Goal: Information Seeking & Learning: Check status

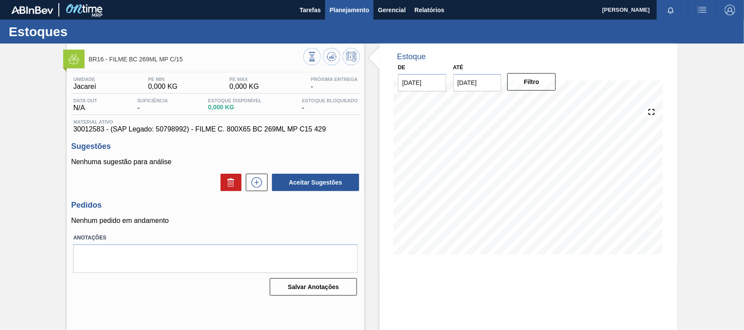
click at [347, 10] on span "Planejamento" at bounding box center [349, 10] width 40 height 10
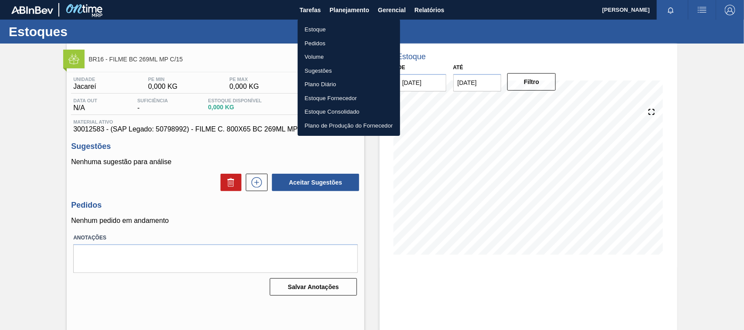
click at [339, 27] on li "Estoque" at bounding box center [349, 30] width 102 height 14
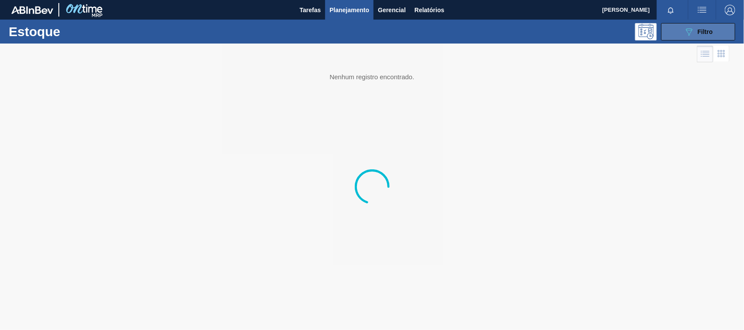
click at [693, 37] on button "089F7B8B-B2A5-4AFE-B5C0-19BA573D28AC Filtro" at bounding box center [698, 31] width 74 height 17
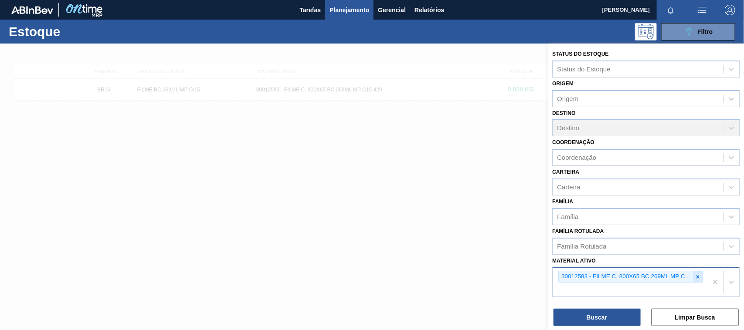
click at [696, 276] on icon at bounding box center [697, 276] width 3 height 3
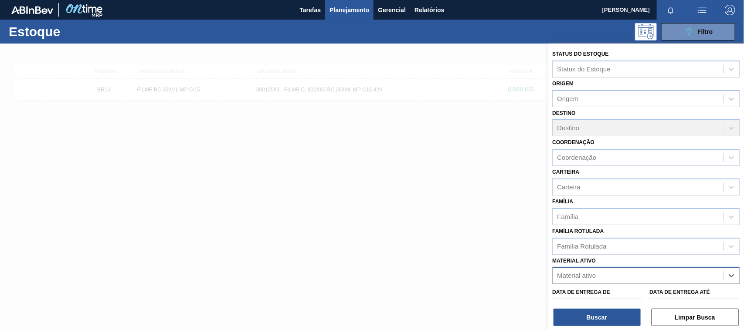
paste ativo "30003520"
type ativo "30003520"
click at [634, 294] on div "30003520 - FILME STRETCH 500 MM 20 MICRA" at bounding box center [645, 297] width 187 height 16
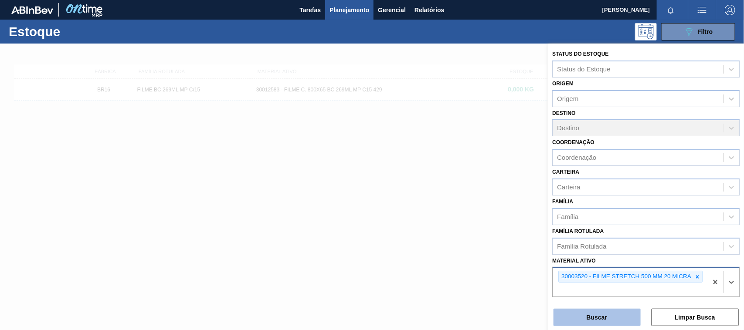
click at [624, 312] on button "Buscar" at bounding box center [596, 317] width 87 height 17
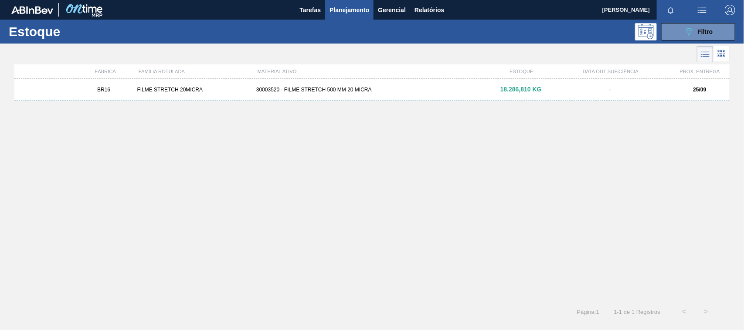
click at [423, 84] on div "BR16 FILME STRETCH 20MICRA 30003520 - FILME STRETCH 500 MM 20 MICRA 18.286,810 …" at bounding box center [371, 90] width 715 height 22
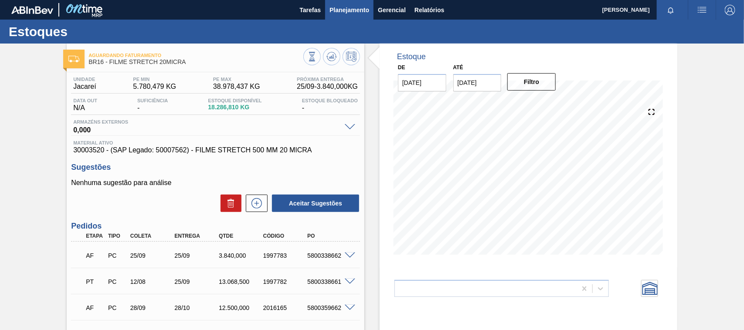
click at [332, 5] on span "Planejamento" at bounding box center [349, 10] width 40 height 10
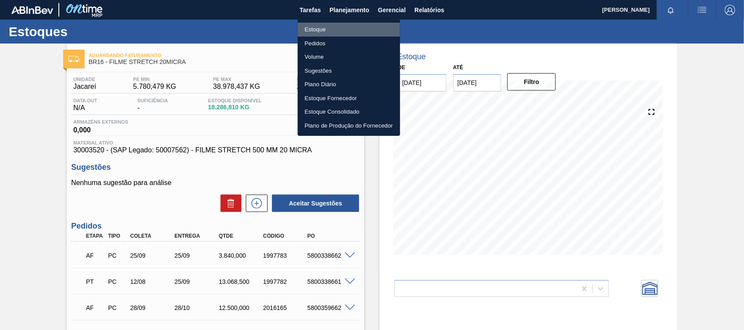
click at [318, 24] on li "Estoque" at bounding box center [349, 30] width 102 height 14
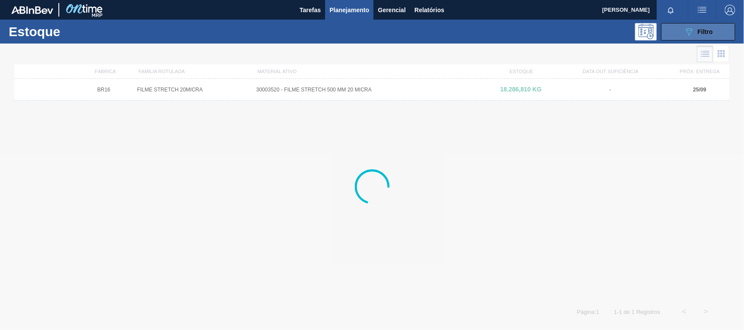
click at [689, 35] on icon "089F7B8B-B2A5-4AFE-B5C0-19BA573D28AC" at bounding box center [689, 32] width 10 height 10
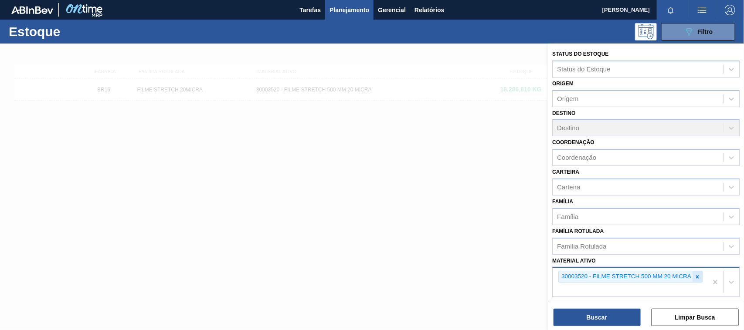
click at [694, 277] on icon at bounding box center [697, 277] width 6 height 6
paste ativo "30003623"
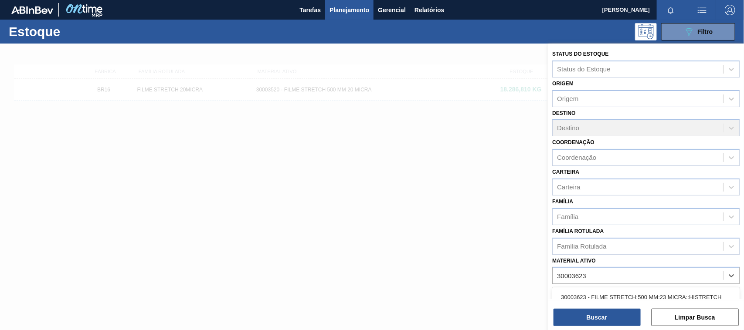
type ativo "30003623"
click at [613, 290] on div "30003623 - FILME STRETCH;500 MM;23 MICRA;;HISTRETCH" at bounding box center [645, 297] width 187 height 16
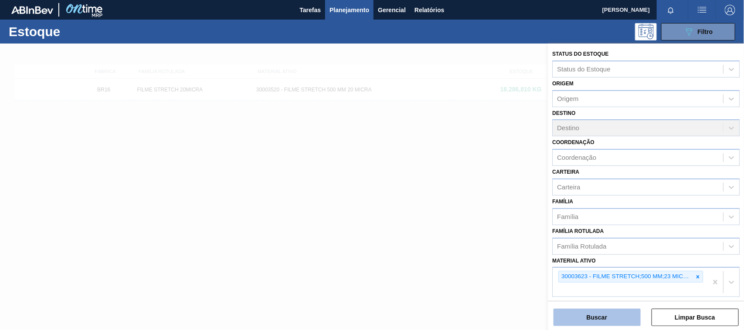
click at [611, 322] on button "Buscar" at bounding box center [596, 317] width 87 height 17
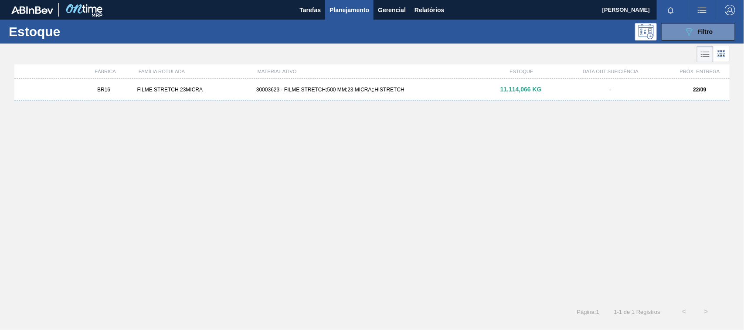
click at [389, 90] on div "30003623 - FILME STRETCH;500 MM;23 MICRA;;HISTRETCH" at bounding box center [372, 90] width 238 height 6
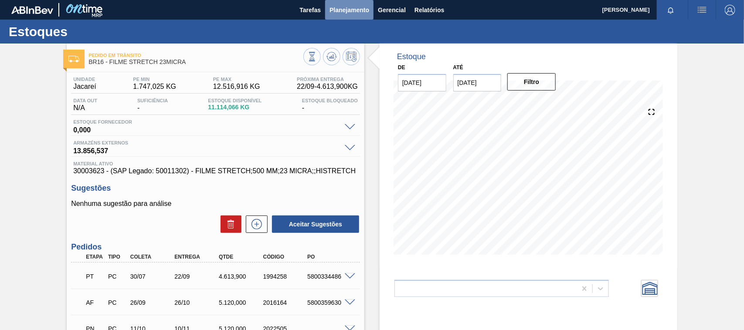
click at [362, 7] on span "Planejamento" at bounding box center [349, 10] width 40 height 10
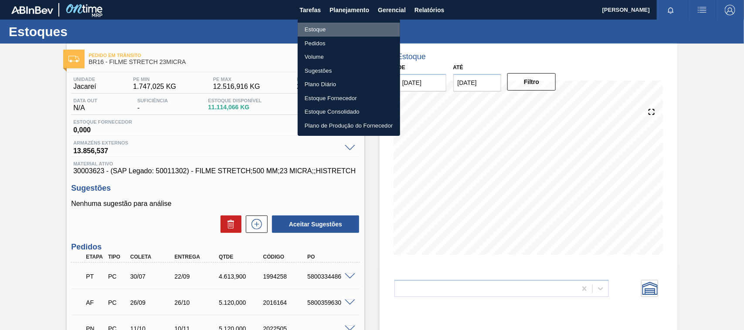
click at [329, 28] on li "Estoque" at bounding box center [349, 30] width 102 height 14
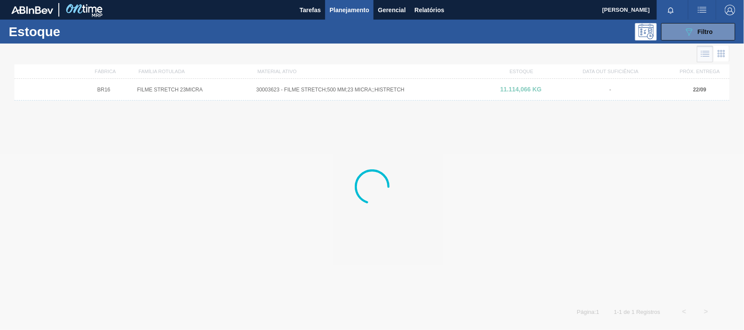
click at [680, 36] on button "089F7B8B-B2A5-4AFE-B5C0-19BA573D28AC Filtro" at bounding box center [698, 31] width 74 height 17
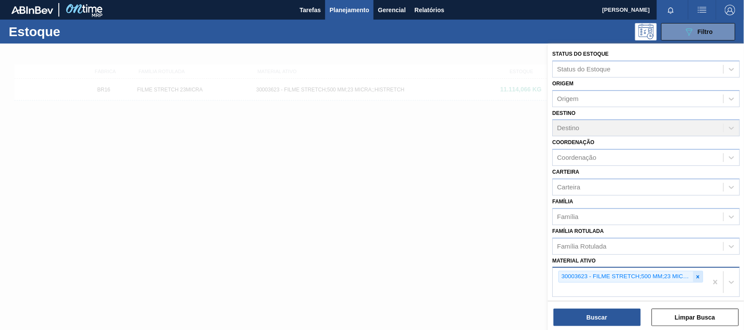
click at [697, 274] on icon at bounding box center [697, 277] width 6 height 6
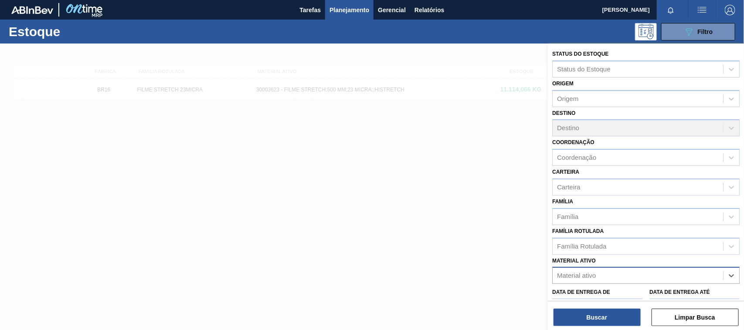
paste ativo "30018334"
type ativo "30018334"
click at [632, 297] on div "No options" at bounding box center [645, 296] width 187 height 15
click at [595, 274] on div "30018334" at bounding box center [637, 276] width 170 height 13
click at [595, 274] on div "Material ativo" at bounding box center [576, 275] width 39 height 7
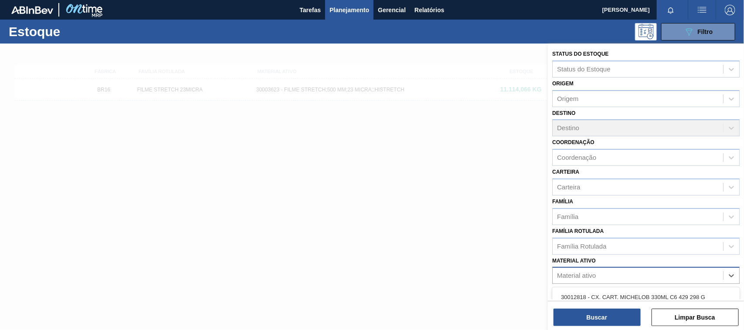
paste ativo "30018334"
type ativo "30018334"
drag, startPoint x: 450, startPoint y: 271, endPoint x: 369, endPoint y: 251, distance: 82.5
click at [447, 271] on div at bounding box center [372, 209] width 744 height 330
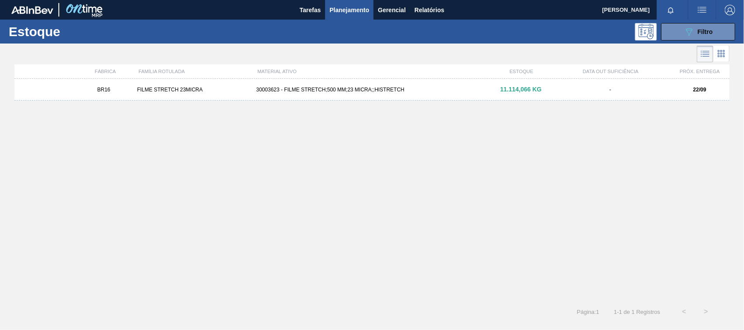
click at [701, 40] on div "Estoque 089F7B8B-B2A5-4AFE-B5C0-19BA573D28AC Filtro" at bounding box center [372, 32] width 744 height 24
click at [698, 33] on span "Filtro" at bounding box center [704, 31] width 15 height 7
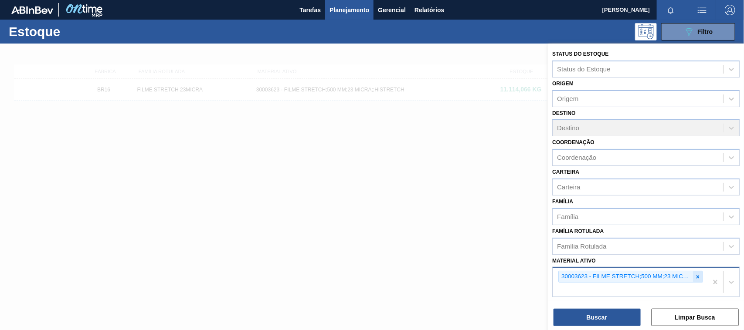
click at [698, 280] on div at bounding box center [698, 276] width 10 height 11
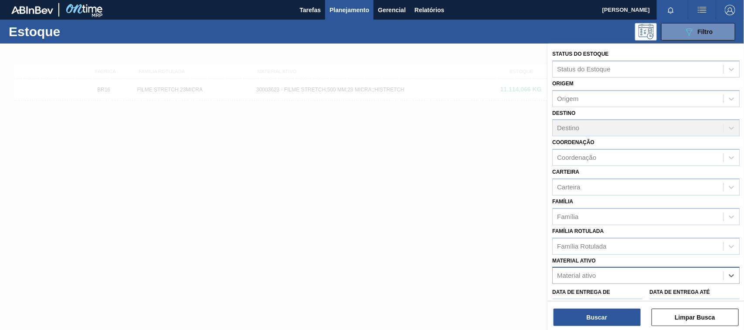
paste ativo "30007850"
type ativo "30007850"
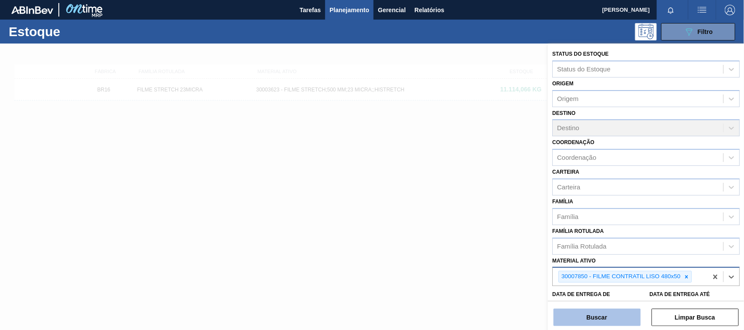
click at [593, 317] on button "Buscar" at bounding box center [596, 317] width 87 height 17
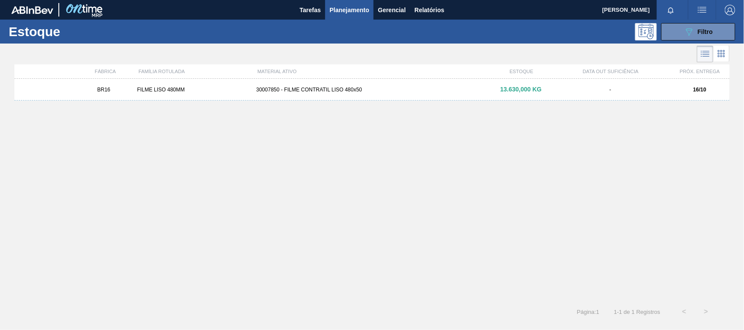
click at [380, 92] on div "30007850 - FILME CONTRATIL LISO 480x50" at bounding box center [372, 90] width 238 height 6
